Goal: Find specific page/section: Find specific page/section

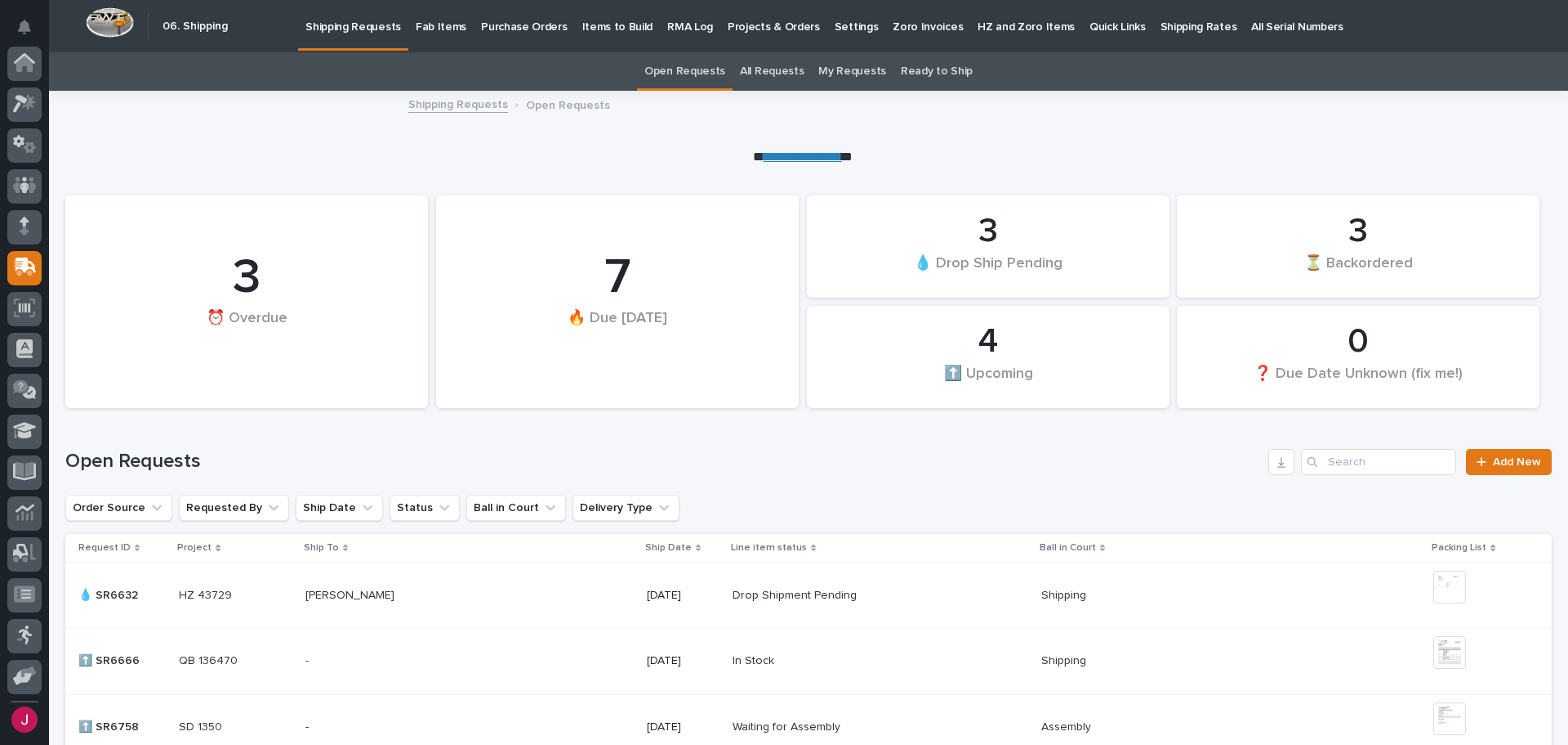
scroll to position [121, 0]
click at [448, 28] on p "Fab Items" at bounding box center [441, 17] width 51 height 34
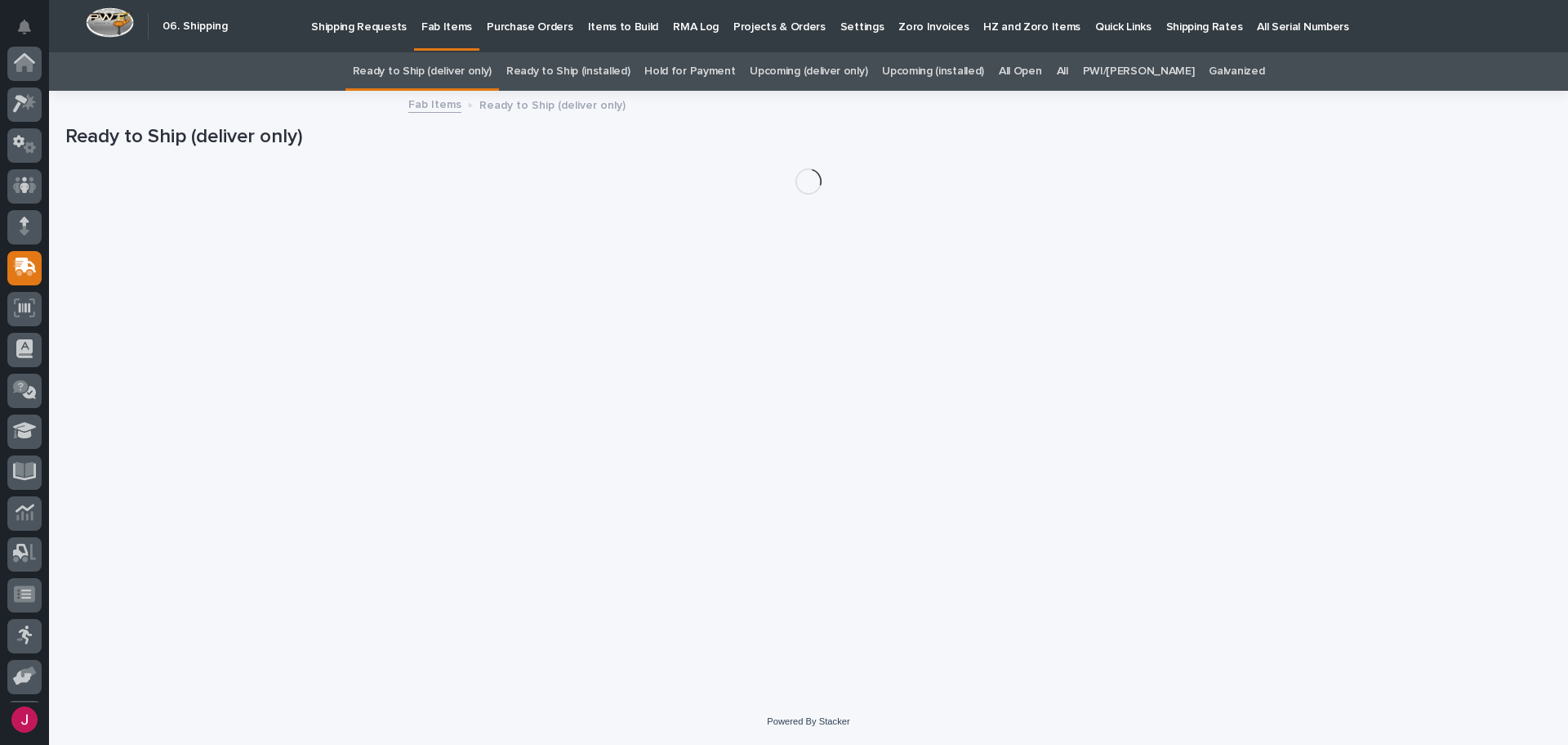
scroll to position [121, 0]
click at [1076, 69] on div "All" at bounding box center [1062, 71] width 26 height 38
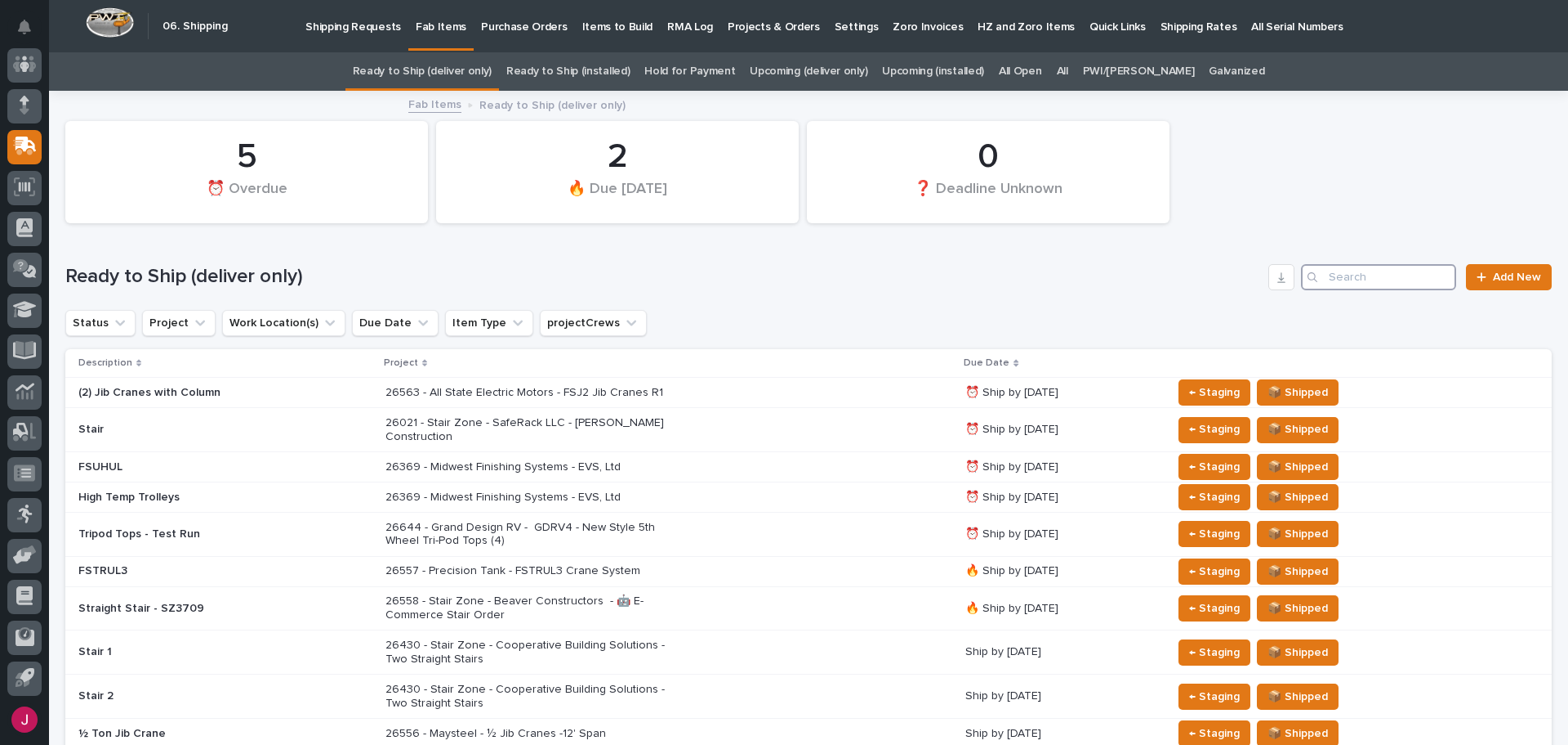
click at [1319, 274] on input "Search" at bounding box center [1378, 277] width 155 height 26
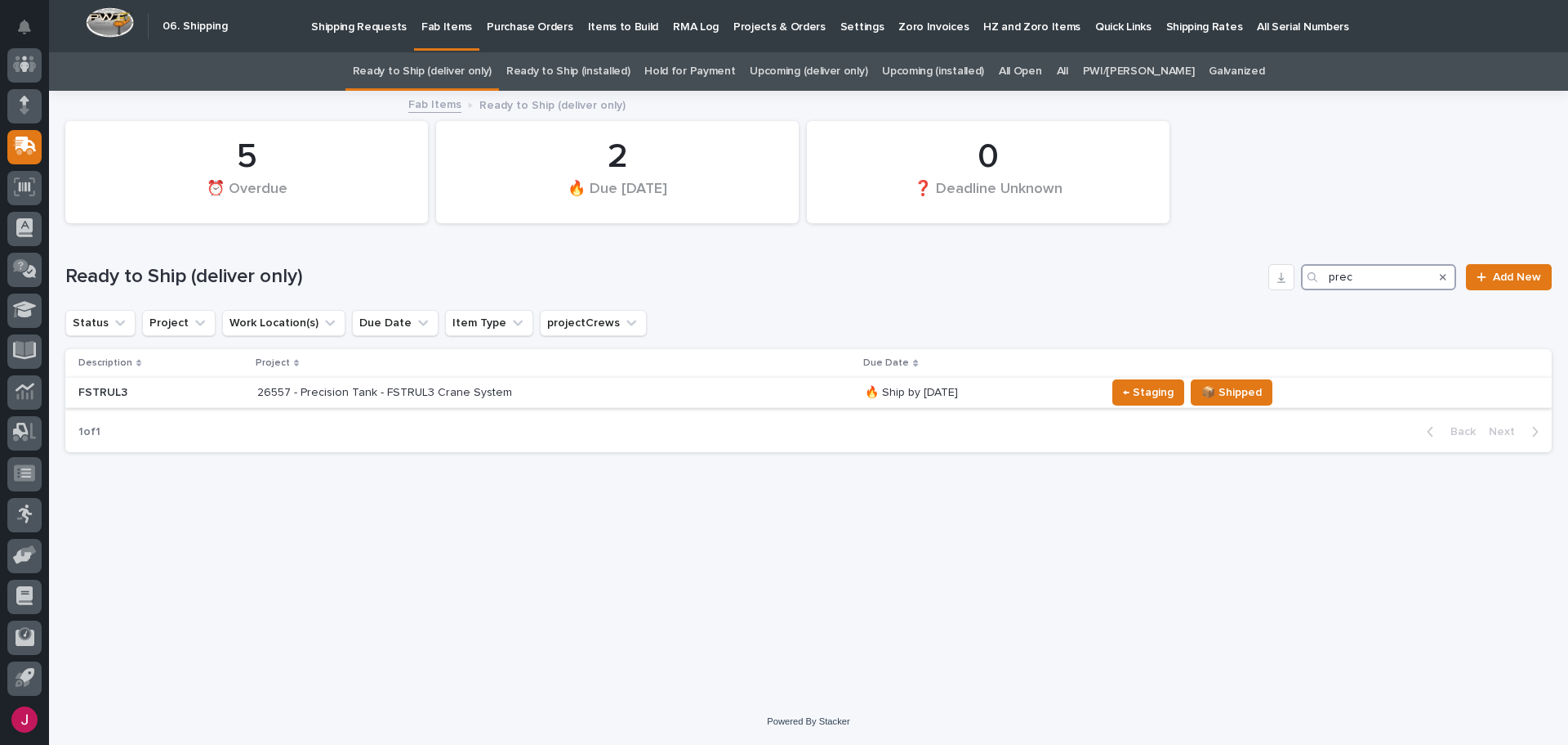
type input "prec"
click at [410, 389] on p "26557 - Precision Tank - FSTRUL3 Crane System" at bounding box center [400, 393] width 286 height 14
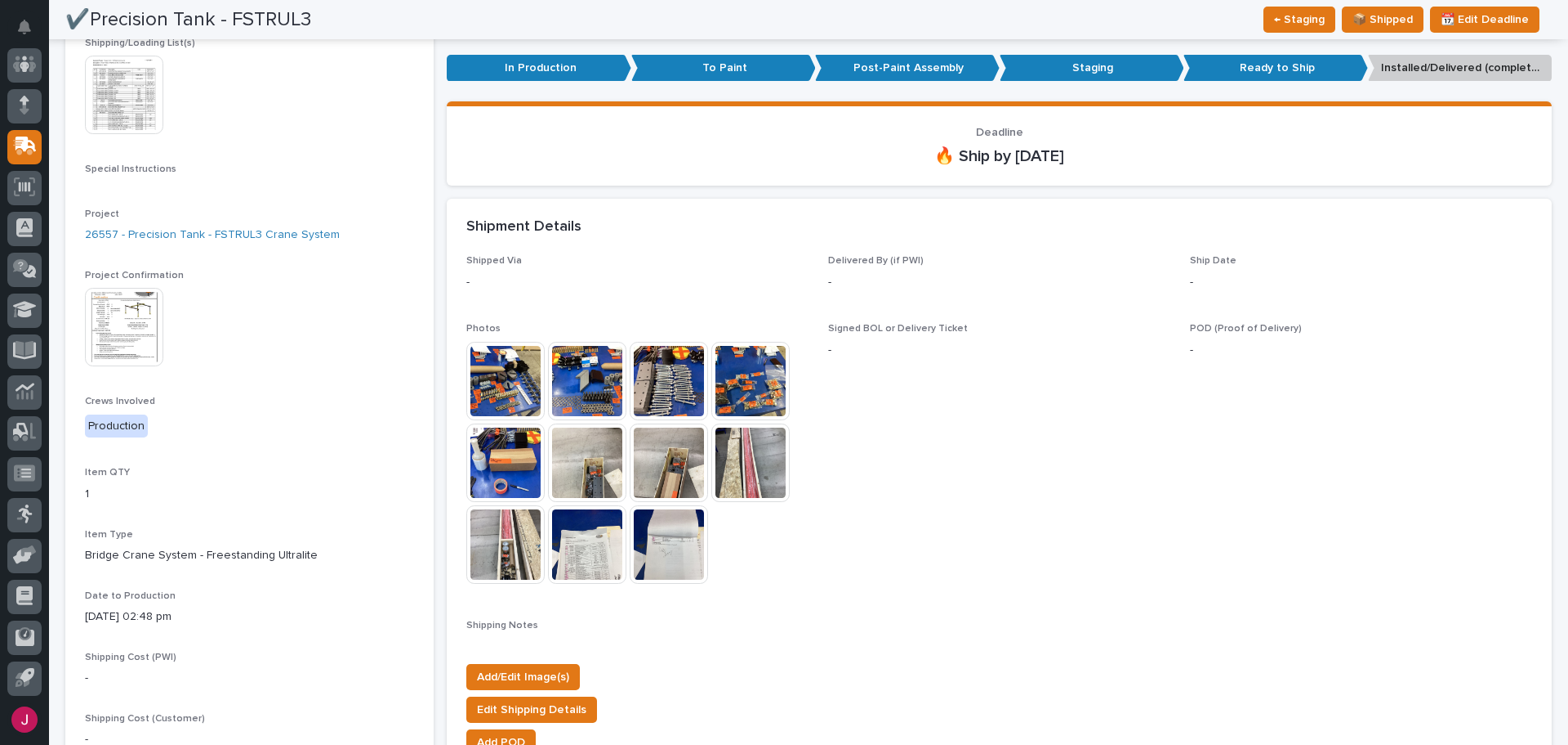
scroll to position [327, 0]
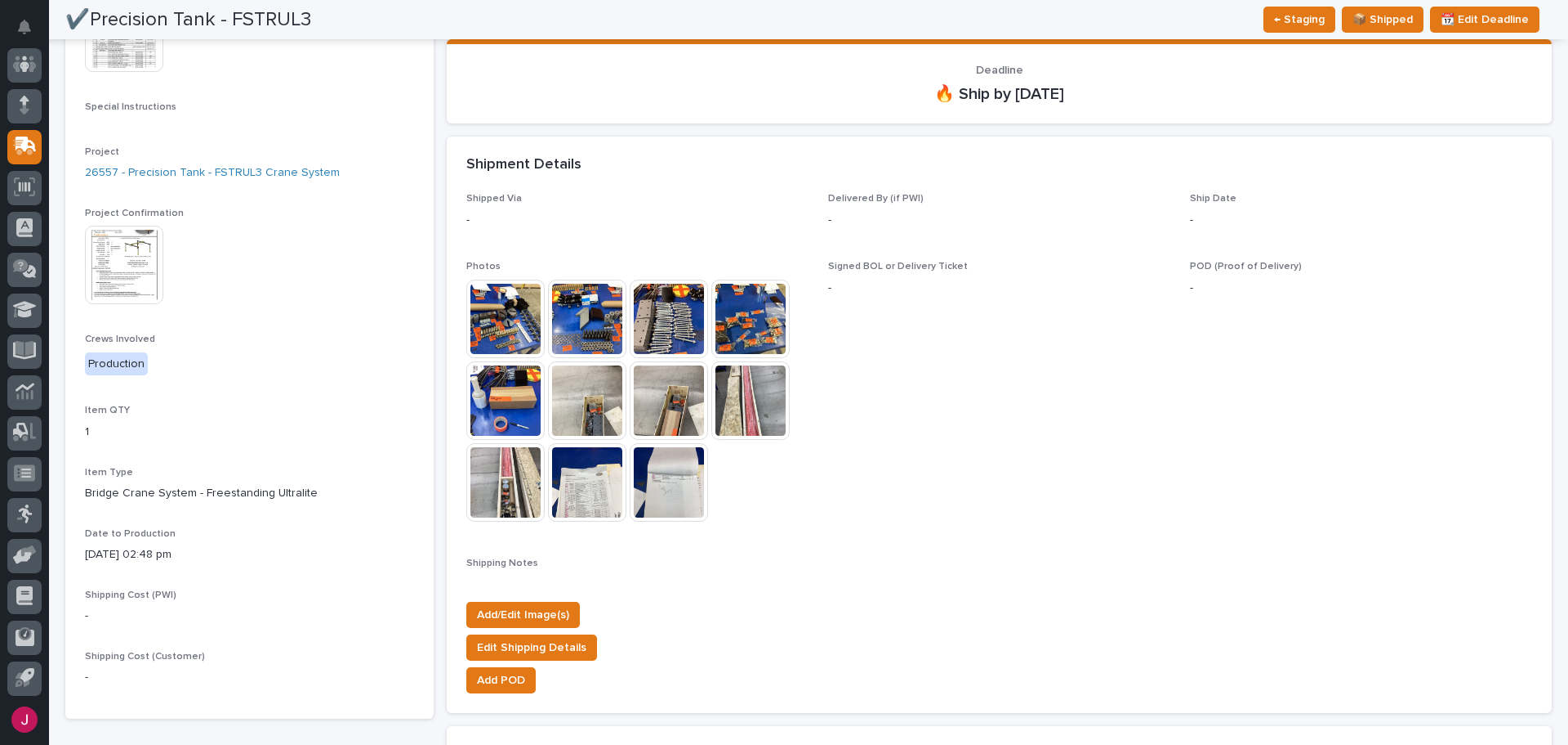
click at [118, 242] on img at bounding box center [124, 264] width 78 height 78
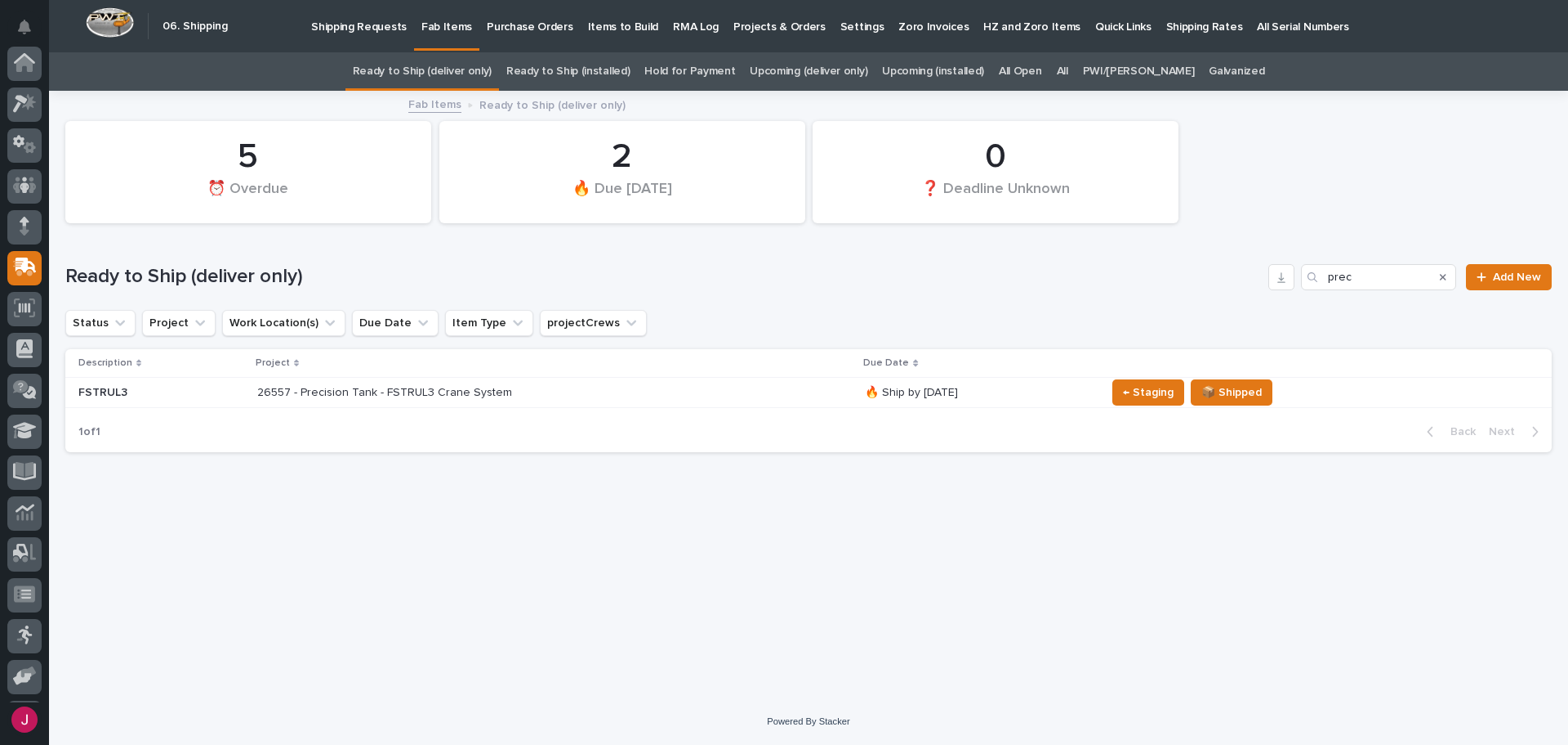
scroll to position [121, 0]
click at [335, 388] on p "26557 - Precision Tank - FSTRUL3 Crane System" at bounding box center [400, 393] width 286 height 14
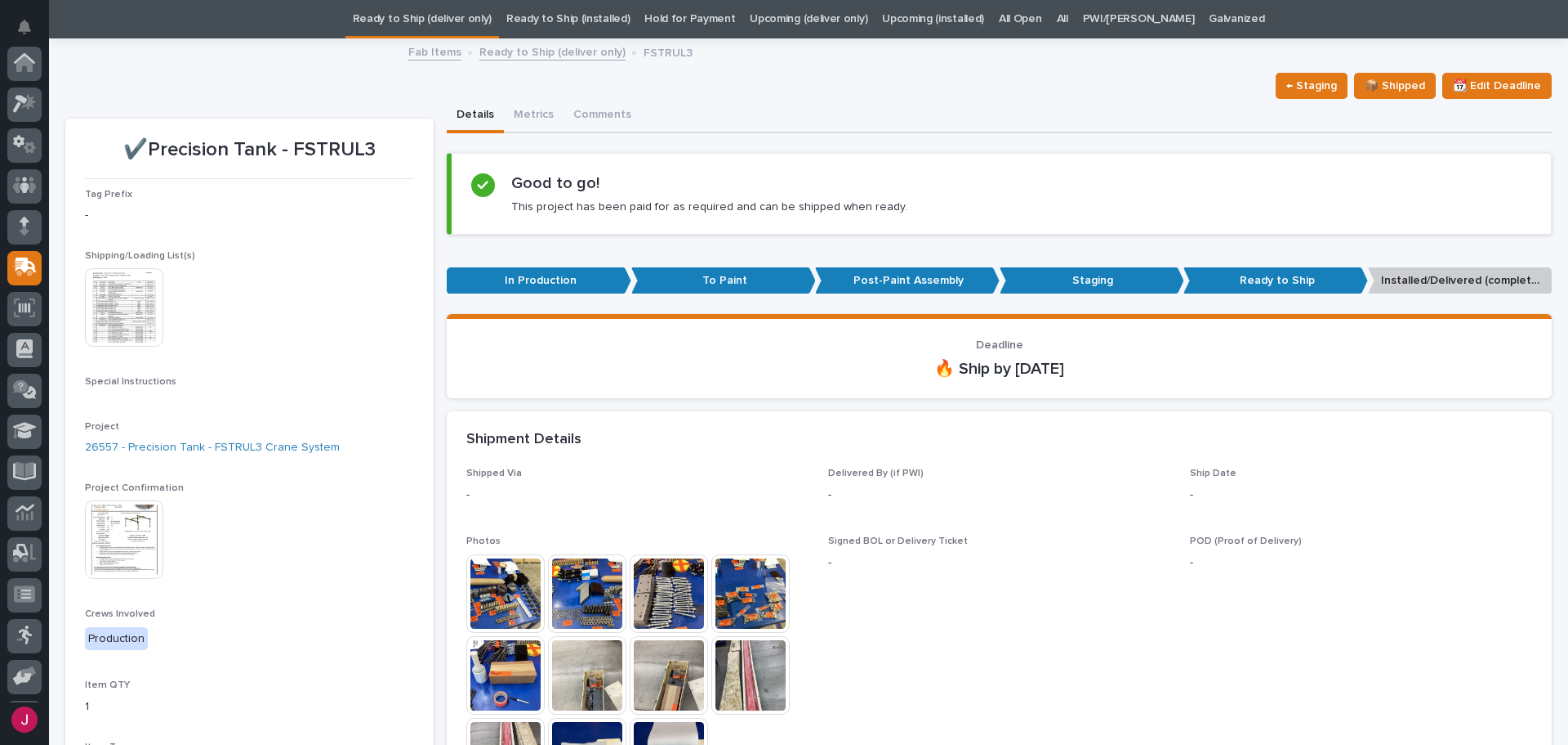
scroll to position [121, 0]
click at [139, 316] on img at bounding box center [124, 307] width 78 height 78
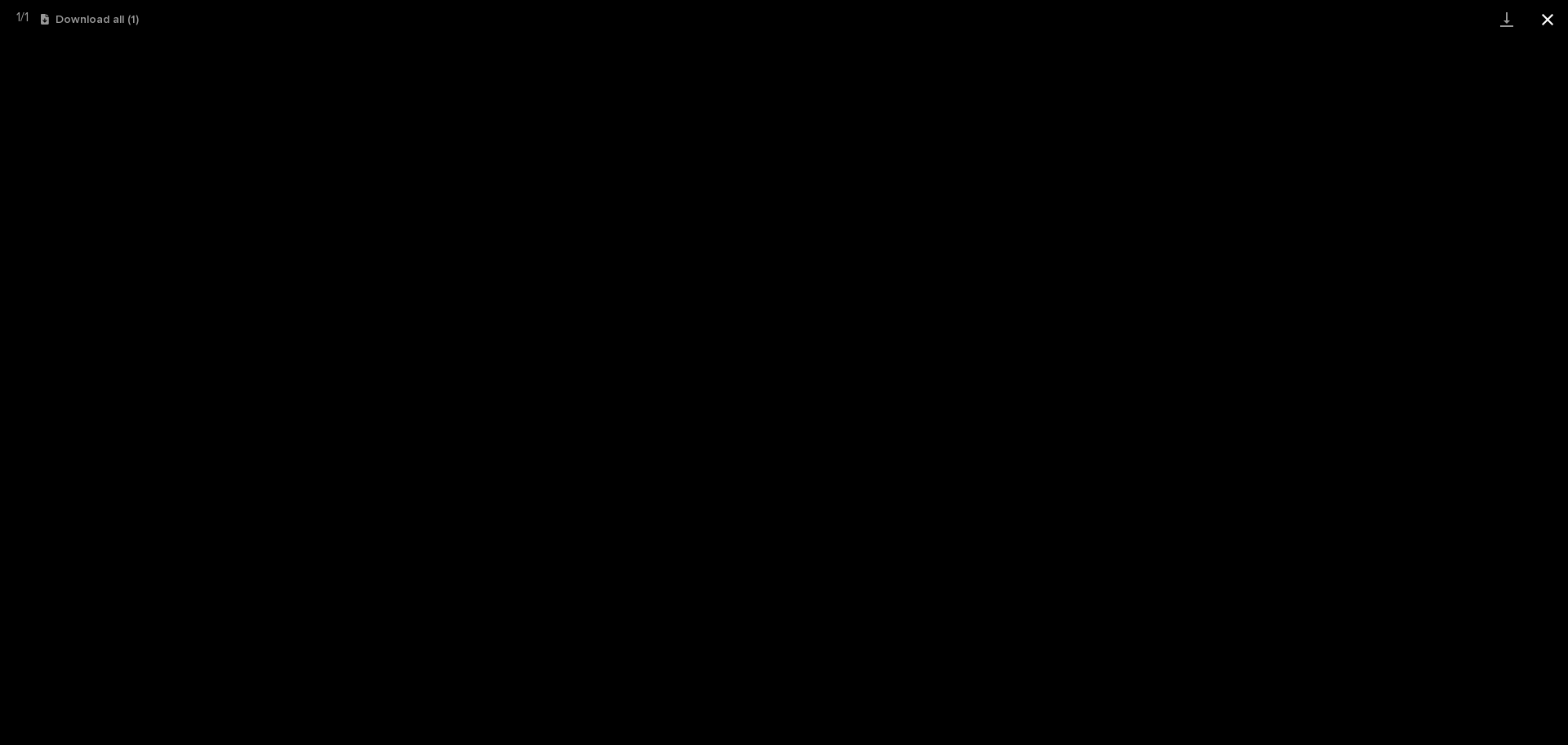
click at [1548, 18] on button "Close gallery" at bounding box center [1549, 19] width 41 height 38
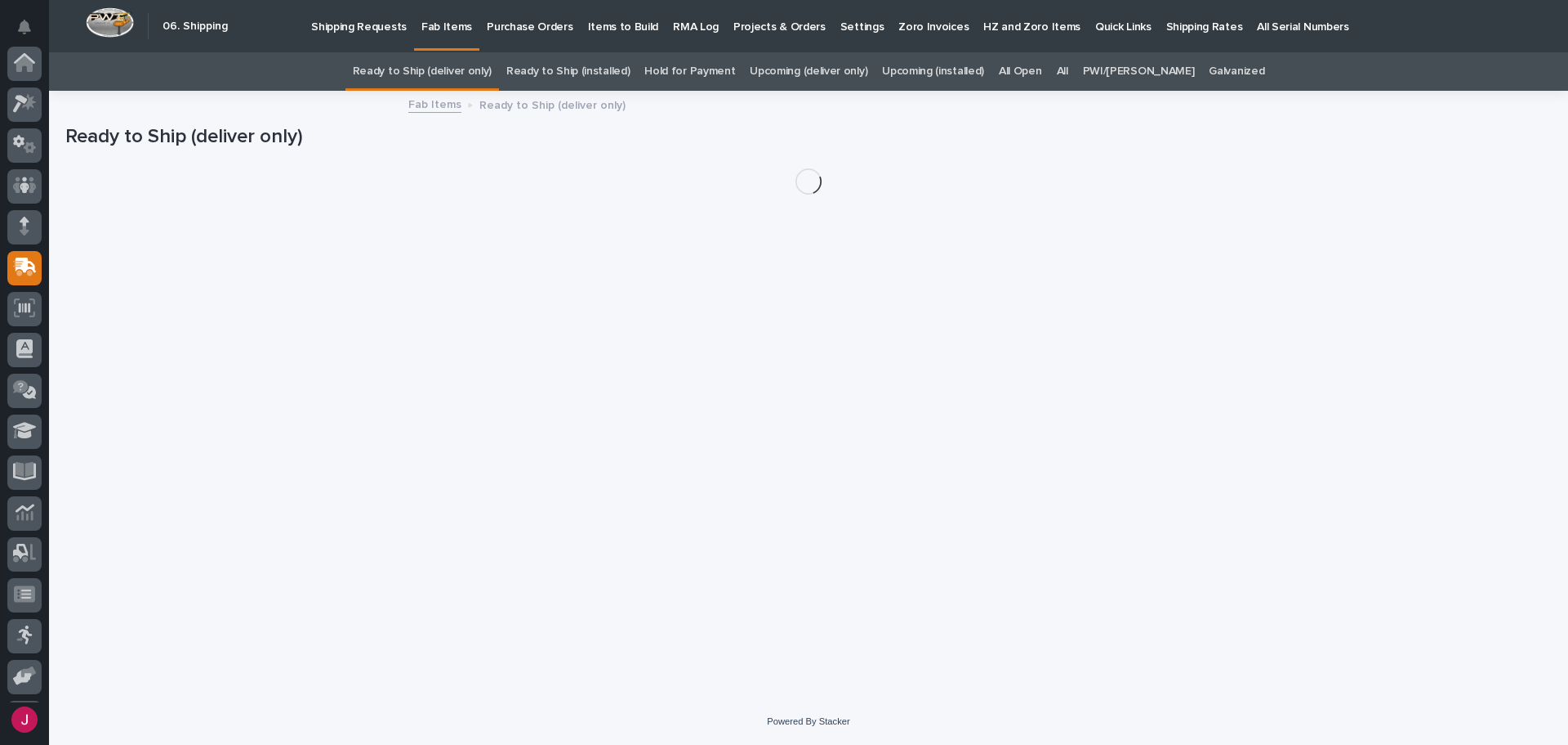
scroll to position [121, 0]
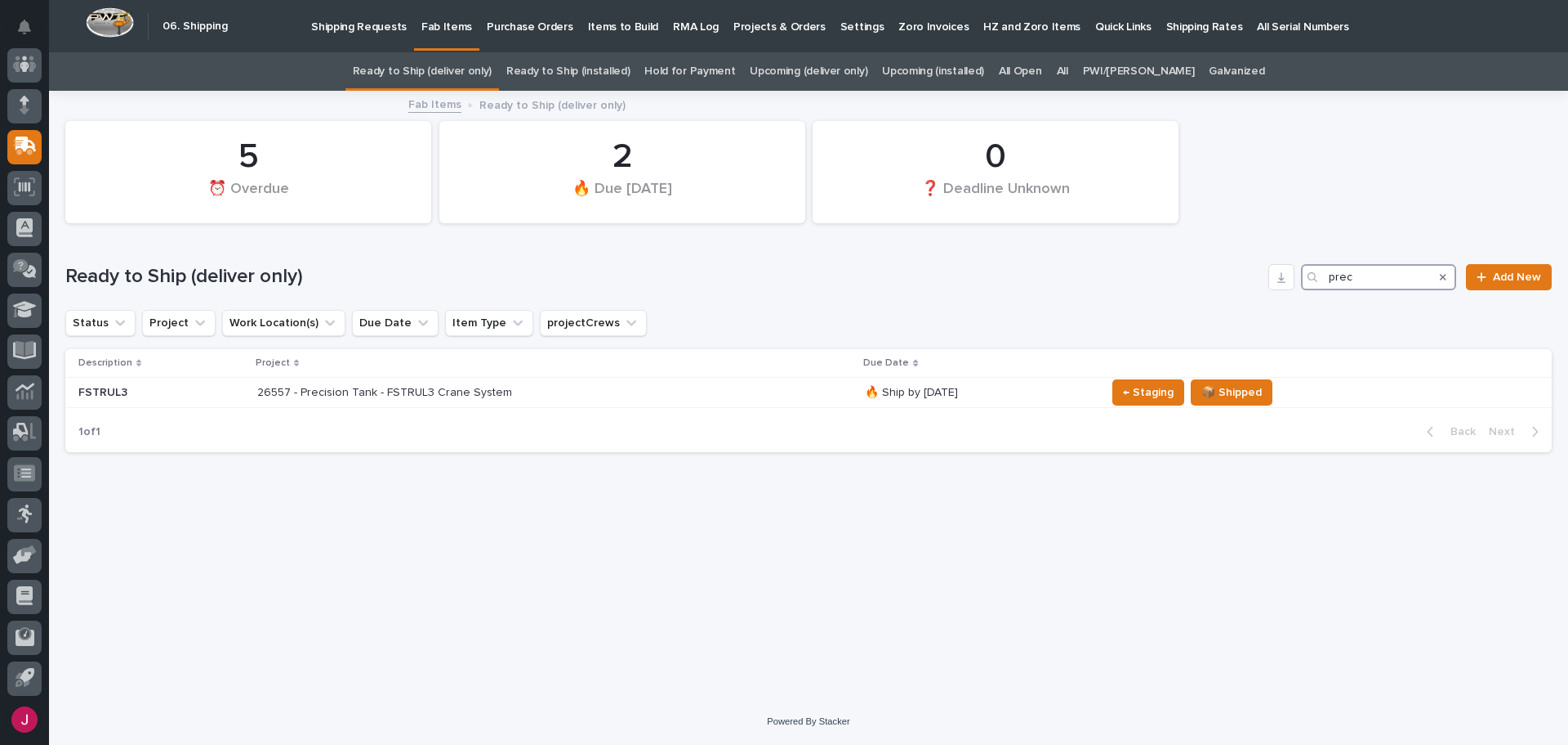
drag, startPoint x: 1374, startPoint y: 273, endPoint x: 1220, endPoint y: 300, distance: 156.3
click at [1220, 300] on div "Ready to Ship (deliver only) prec Add New" at bounding box center [809, 270] width 1487 height 78
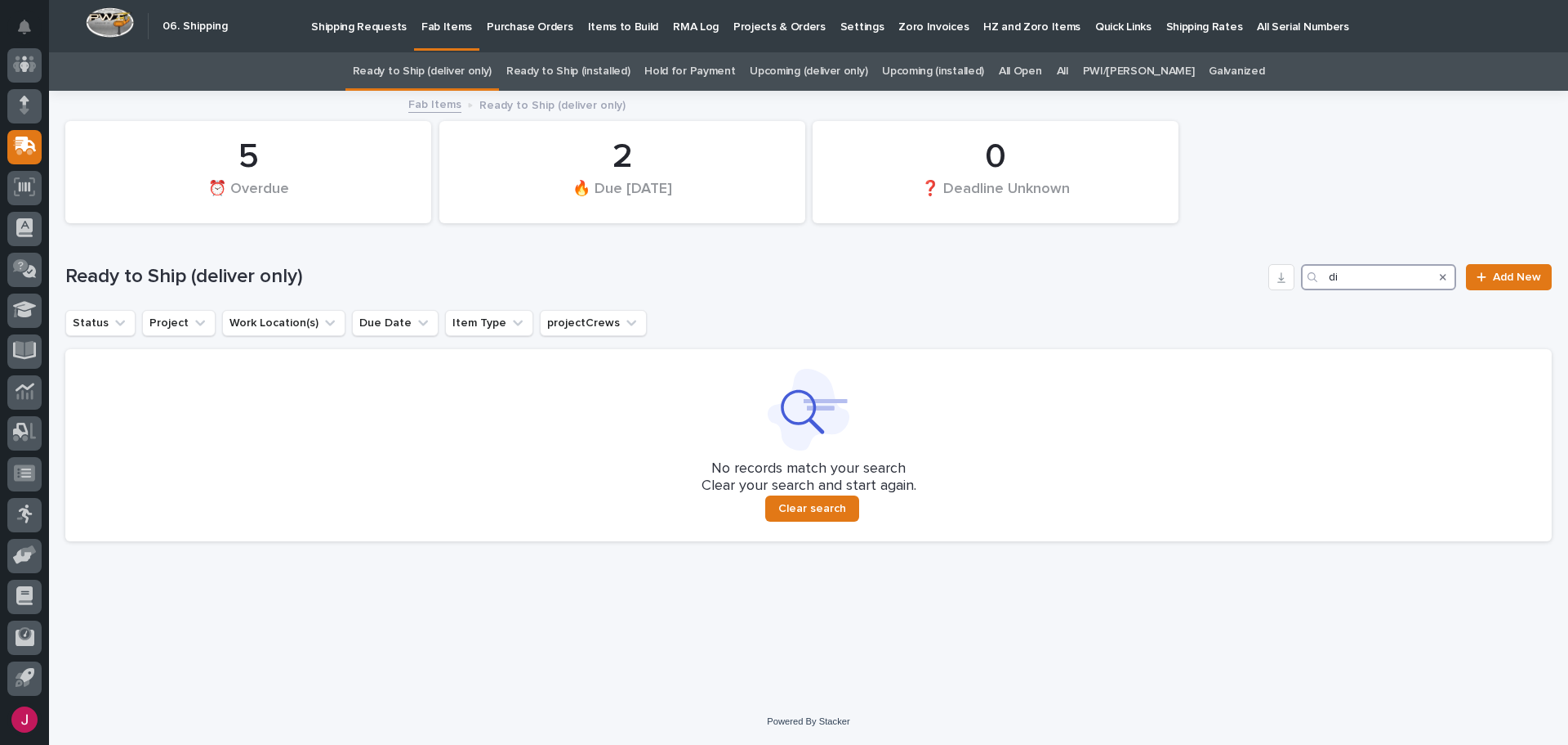
type input "d"
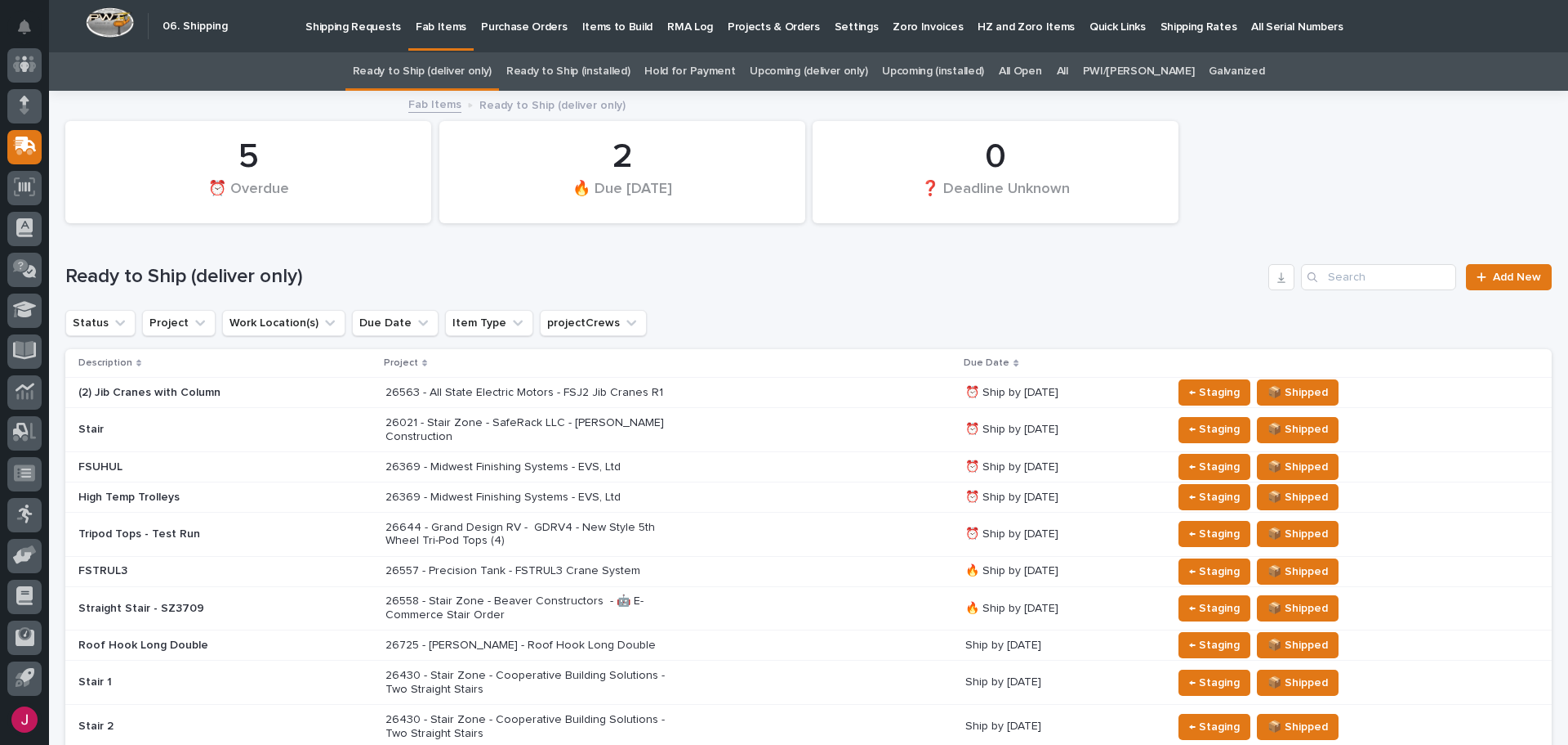
click at [602, 70] on link "Ready to Ship (installed)" at bounding box center [568, 71] width 124 height 38
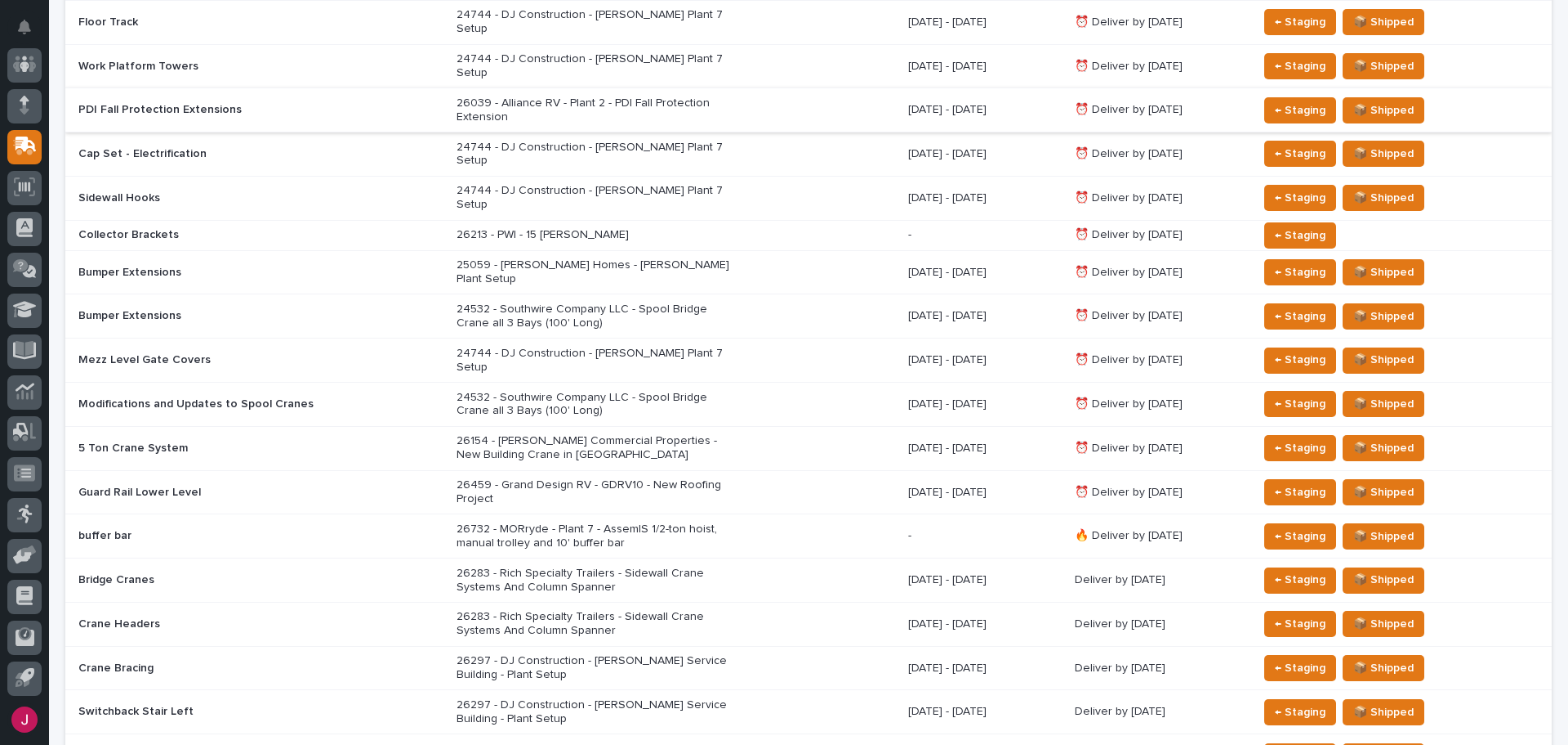
scroll to position [490, 0]
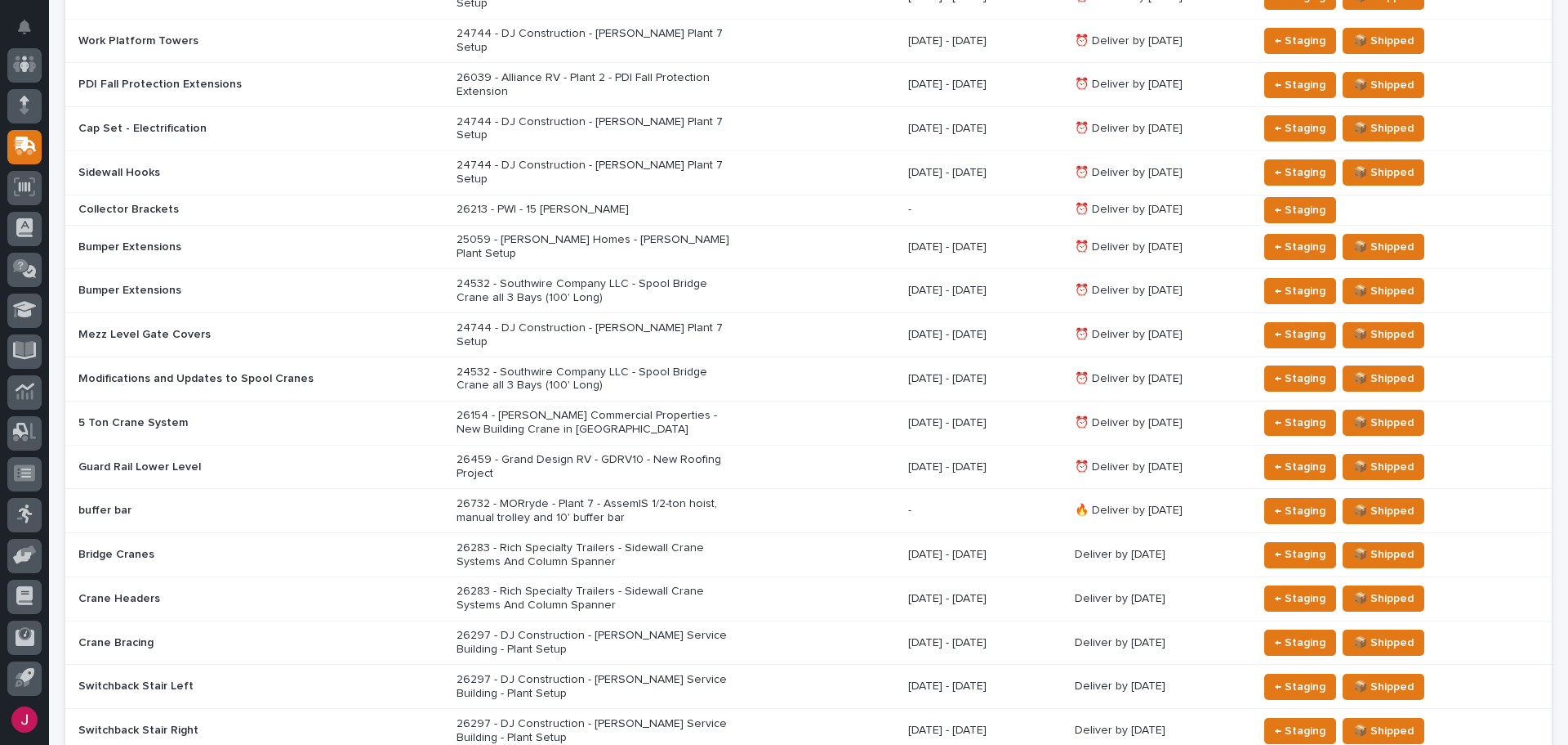
click at [479, 409] on p "26154 - [PERSON_NAME] Commercial Properties - New Building Crane in [GEOGRAPHIC…" at bounding box center [599, 422] width 286 height 28
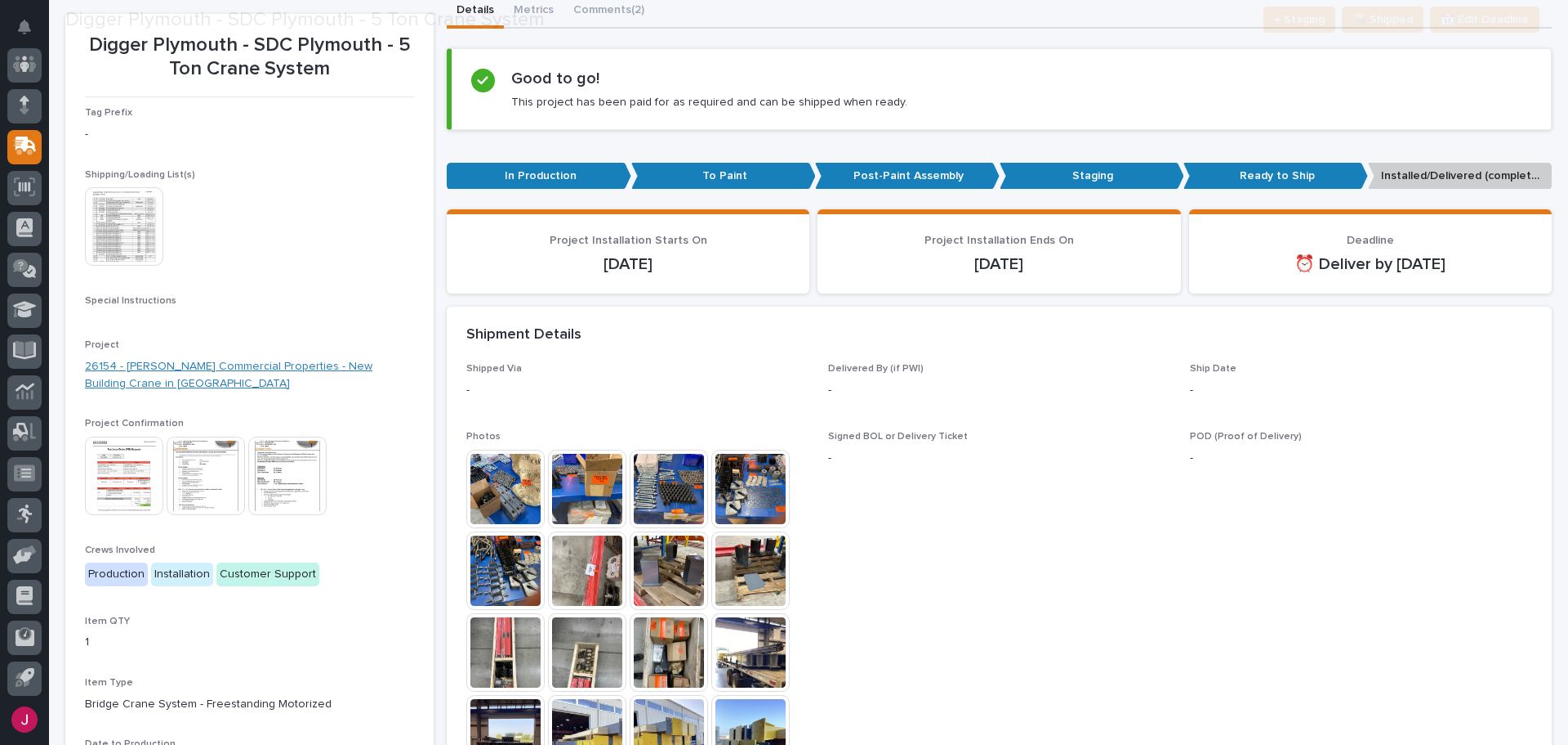
scroll to position [164, 0]
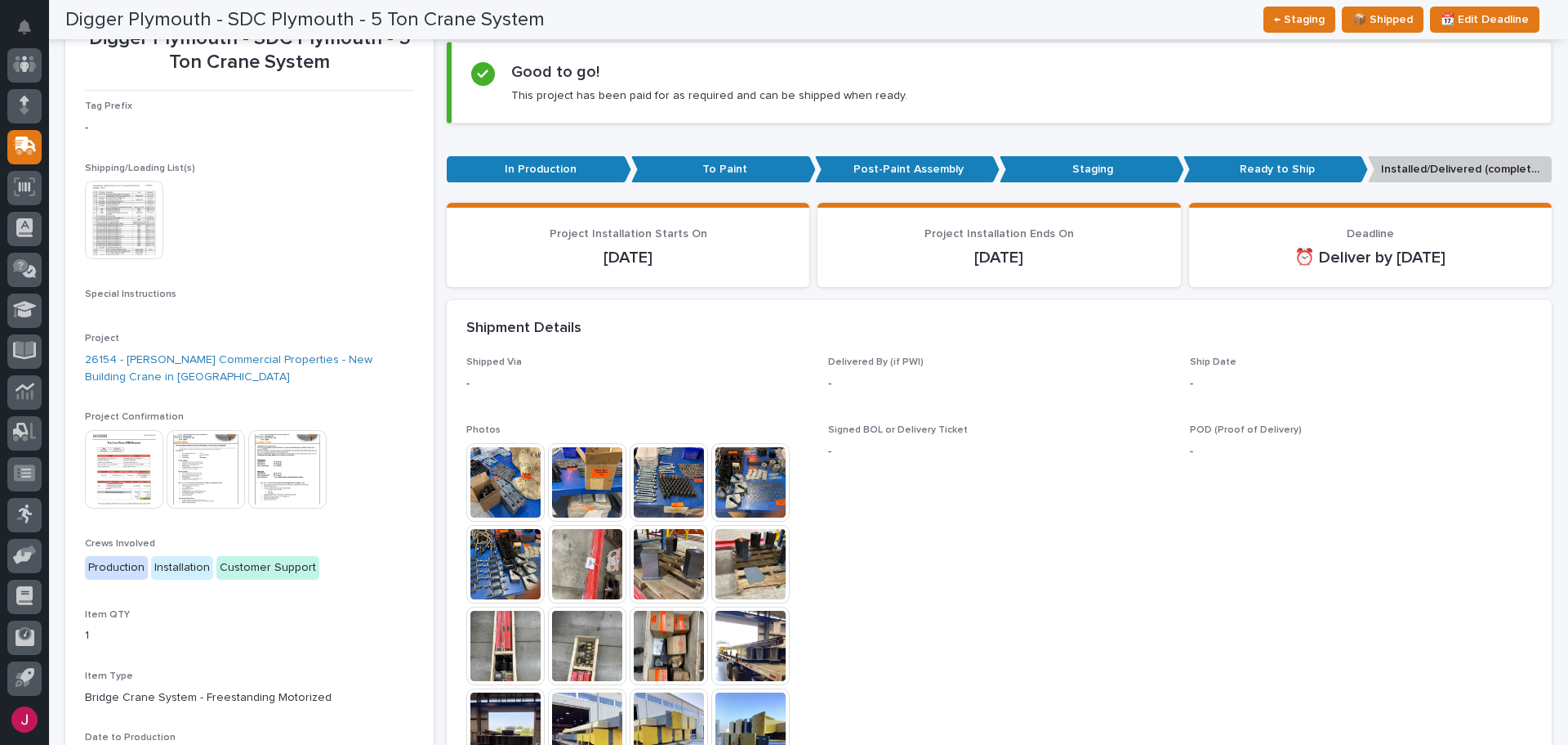
click at [144, 245] on img at bounding box center [124, 219] width 78 height 78
